Goal: Navigation & Orientation: Understand site structure

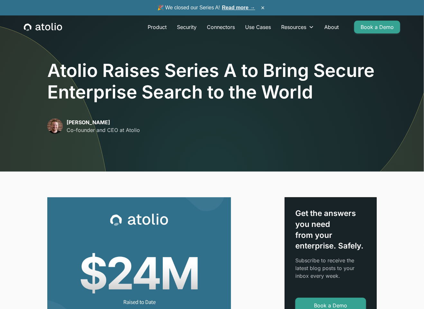
click at [52, 26] on icon "home" at bounding box center [52, 26] width 2 height 7
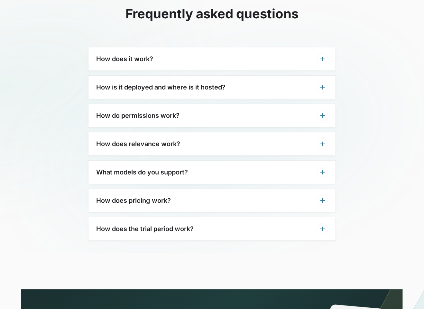
scroll to position [1885, 0]
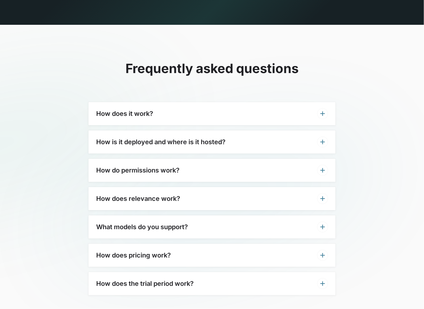
click at [296, 130] on div "How is it deployed and where is it hosted?" at bounding box center [211, 141] width 247 height 23
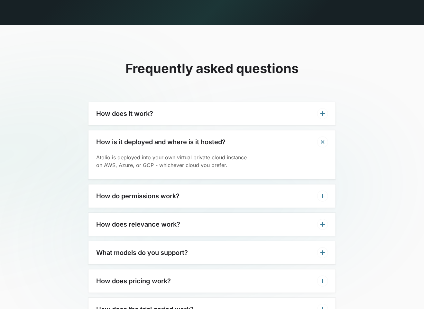
click at [286, 130] on div "How is it deployed and where is it hosted?" at bounding box center [211, 141] width 247 height 23
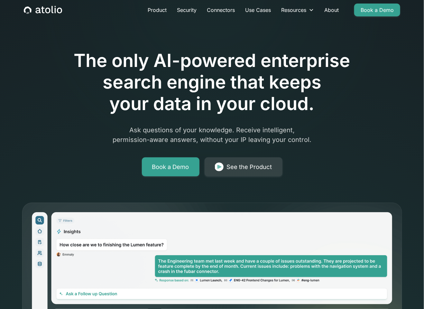
scroll to position [0, 0]
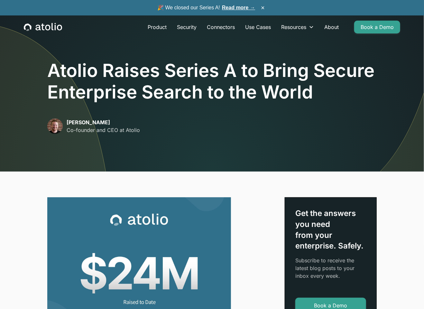
click at [156, 26] on link "Product" at bounding box center [156, 27] width 29 height 13
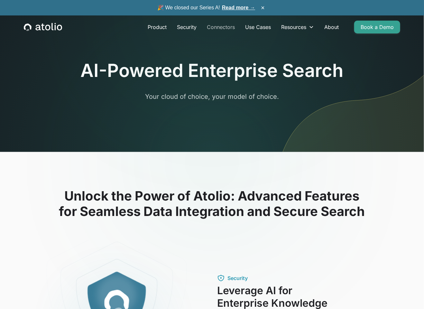
click at [230, 25] on link "Connectors" at bounding box center [221, 27] width 38 height 13
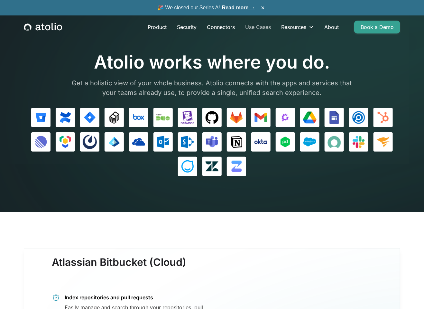
click at [247, 26] on link "Use Cases" at bounding box center [258, 27] width 36 height 13
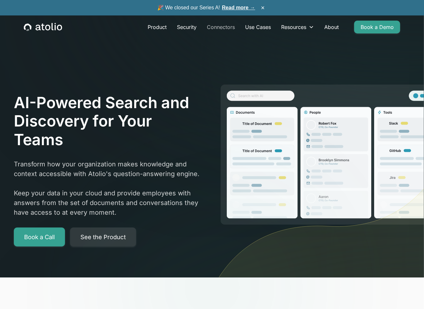
click at [228, 26] on link "Connectors" at bounding box center [221, 27] width 38 height 13
